Goal: Task Accomplishment & Management: Find specific page/section

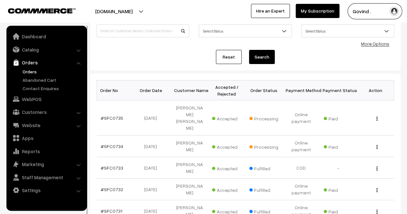
scroll to position [52, 0]
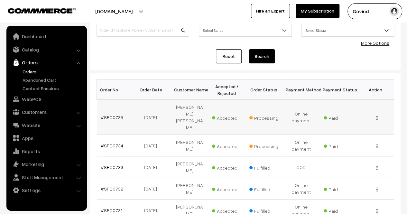
click at [377, 116] on img "button" at bounding box center [377, 118] width 1 height 4
click at [358, 122] on link "View" at bounding box center [348, 127] width 55 height 14
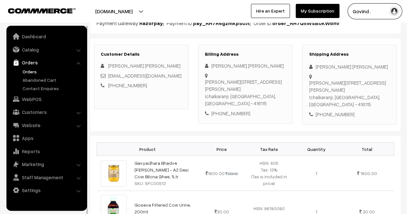
scroll to position [84, 0]
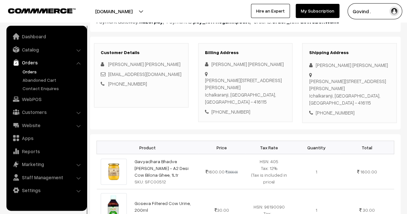
click at [335, 109] on div "[PHONE_NUMBER]" at bounding box center [349, 112] width 81 height 7
click at [335, 109] on div "+91 8149593119" at bounding box center [349, 112] width 81 height 7
copy div "8149593119"
drag, startPoint x: 316, startPoint y: 65, endPoint x: 372, endPoint y: 54, distance: 57.0
click at [372, 54] on div "Shipping Address Satish Gopal Kulkarni Ward No 3 Plot No 10 Shri Anghalaxmi Dat…" at bounding box center [349, 83] width 95 height 80
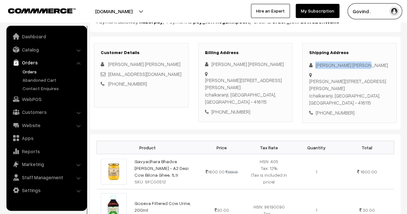
copy div "Satish Gopal Kulkarni"
drag, startPoint x: 331, startPoint y: 102, endPoint x: 309, endPoint y: 82, distance: 29.6
click at [309, 82] on div "Ward No 3 Plot No 10 Shri Anghalaxmi Datta, Aamrai Road Siddhivinayak Colony Ic…" at bounding box center [349, 92] width 81 height 29
copy div "Ward No 3 Plot No 10 Shri Anghalaxmi Datta, Aamrai Road Siddhivinayak Colony Ic…"
click at [382, 101] on div "Ward No 3 Plot No 10 Shri Anghalaxmi Datta, Aamrai Road Siddhivinayak Colony Ic…" at bounding box center [349, 92] width 81 height 29
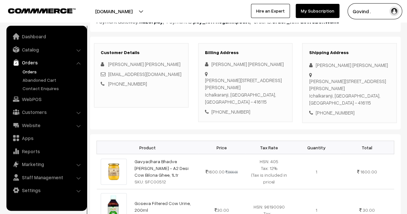
click at [382, 101] on div "Ward No 3 Plot No 10 Shri Anghalaxmi Datta, Aamrai Road Siddhivinayak Colony Ic…" at bounding box center [349, 92] width 81 height 29
copy div "416115"
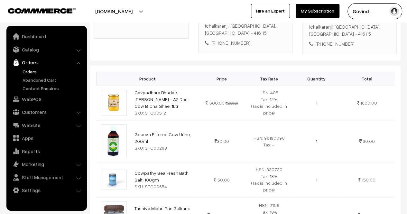
scroll to position [155, 0]
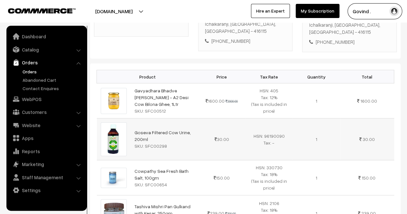
drag, startPoint x: 150, startPoint y: 137, endPoint x: 132, endPoint y: 130, distance: 19.2
click at [132, 130] on td "Goseva Filtered Cow Urine, 200ml SKU: SFC00298" at bounding box center [165, 140] width 68 height 42
copy link "Goseva Filtered Cow Urine, 200ml"
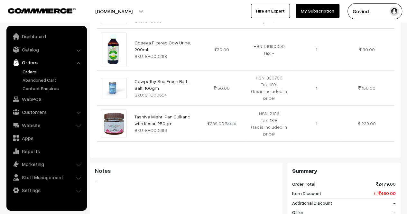
scroll to position [242, 0]
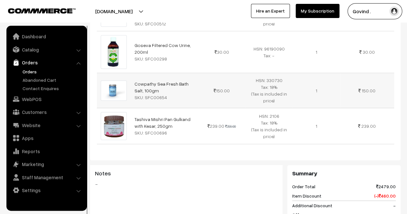
drag, startPoint x: 157, startPoint y: 90, endPoint x: 132, endPoint y: 83, distance: 25.4
click at [132, 83] on td "Cowpathy Sea Fresh Bath Salt, 100gm SKU: SFC00654" at bounding box center [165, 90] width 68 height 35
copy link "Cowpathy Sea Fresh Bath Salt, 100gm"
drag, startPoint x: 164, startPoint y: 124, endPoint x: 135, endPoint y: 118, distance: 30.2
click at [135, 118] on td "Tashiva Mishri Pan Gulkand with Kesar, 250gm SKU: SFC00696" at bounding box center [165, 126] width 68 height 36
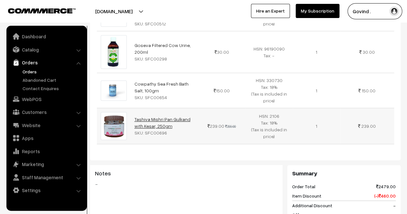
copy link "Tashiva Mishri Pan Gulkand with Kesar, 250gm"
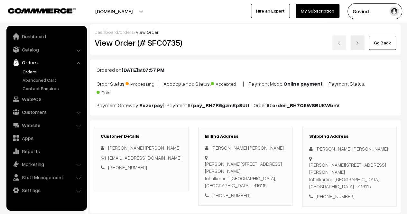
click at [381, 42] on link "Go Back" at bounding box center [382, 43] width 27 height 14
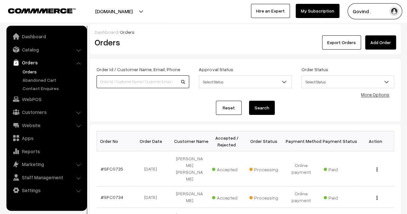
click at [147, 76] on input at bounding box center [143, 81] width 93 height 13
type input "y"
type input "[PERSON_NAME]"
click at [249, 101] on button "Search" at bounding box center [262, 108] width 26 height 14
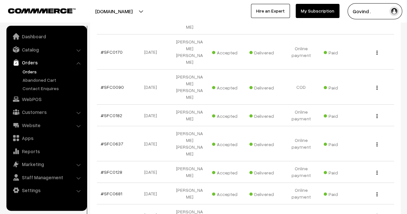
scroll to position [154, 0]
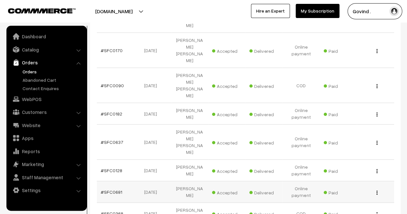
click at [377, 191] on img "button" at bounding box center [377, 193] width 1 height 4
click at [329, 195] on link "View" at bounding box center [348, 202] width 55 height 14
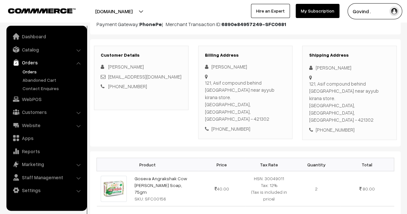
scroll to position [81, 0]
click at [334, 127] on div "[PHONE_NUMBER]" at bounding box center [349, 130] width 81 height 7
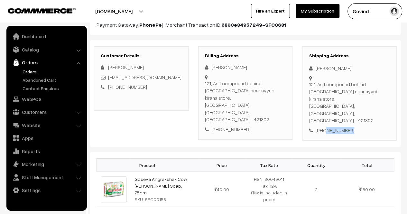
click at [334, 127] on div "[PHONE_NUMBER]" at bounding box center [349, 130] width 81 height 7
copy div "9370333672"
click at [376, 112] on div "Shipping Address [PERSON_NAME] 121, [GEOGRAPHIC_DATA] behind [GEOGRAPHIC_DATA] …" at bounding box center [349, 93] width 95 height 95
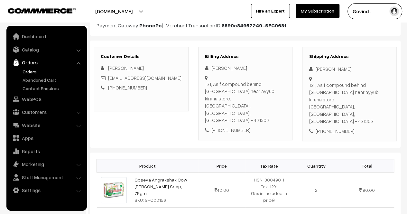
scroll to position [0, 0]
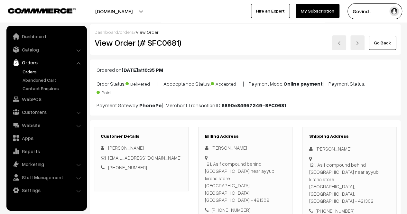
click at [374, 43] on link "Go Back" at bounding box center [382, 43] width 27 height 14
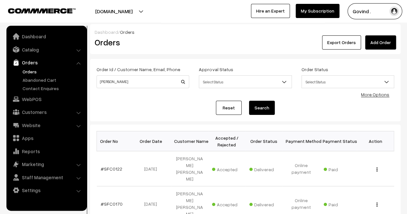
click at [33, 72] on link "Orders" at bounding box center [53, 71] width 64 height 7
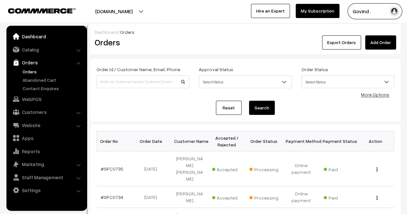
click at [41, 38] on link "Dashboard" at bounding box center [46, 37] width 77 height 12
